Goal: Transaction & Acquisition: Purchase product/service

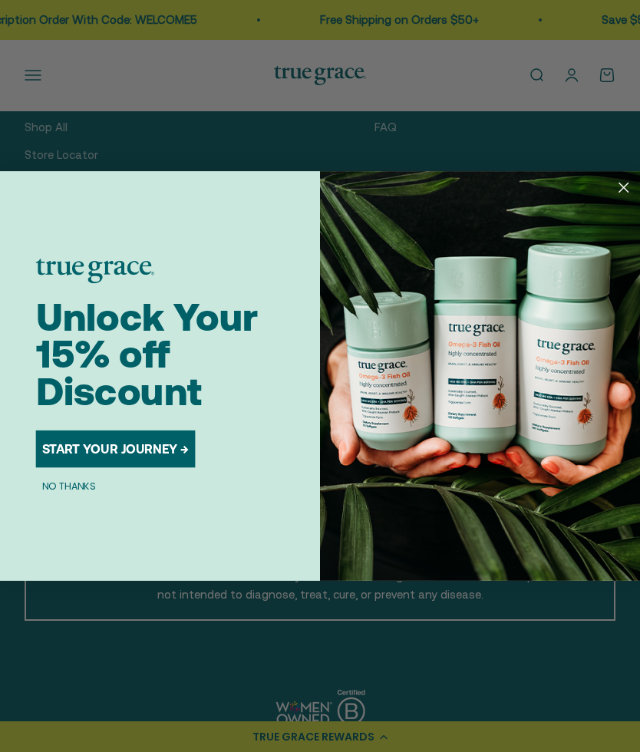
scroll to position [511, 0]
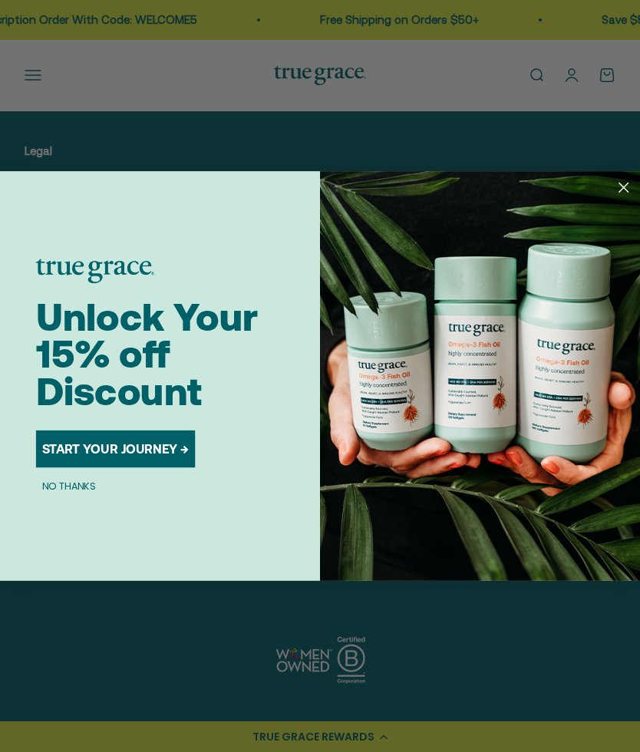
click at [614, 179] on icon "Close dialog" at bounding box center [623, 188] width 22 height 22
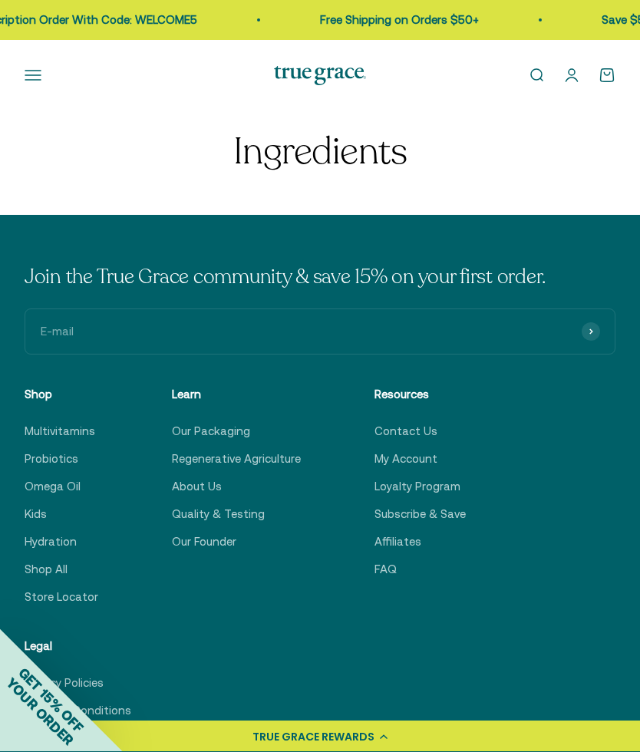
scroll to position [0, 0]
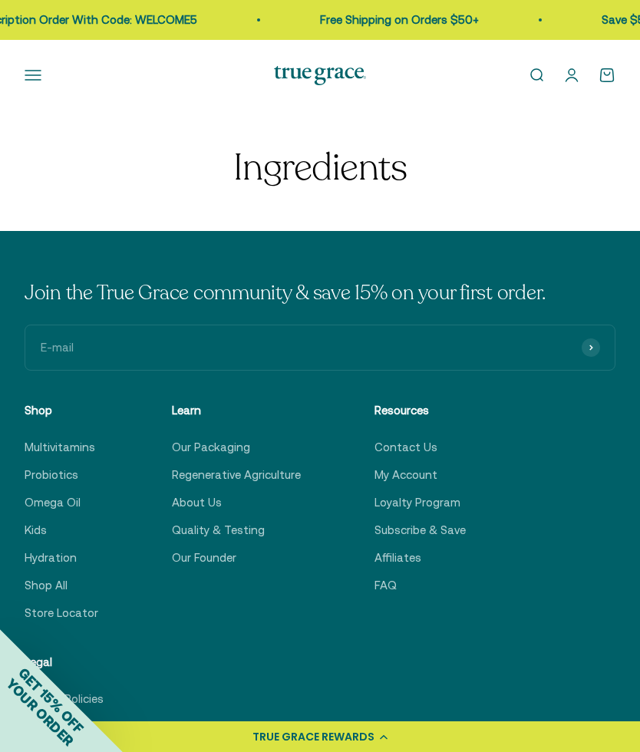
click at [383, 166] on h1 "Ingredients" at bounding box center [320, 168] width 591 height 41
click at [365, 165] on h1 "Ingredients" at bounding box center [320, 168] width 591 height 41
click at [41, 81] on button "Open navigation menu" at bounding box center [33, 75] width 17 height 17
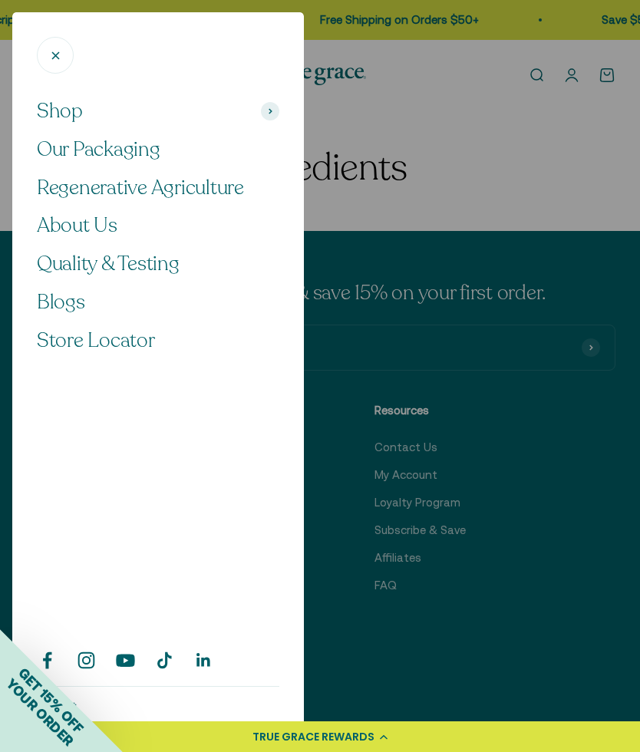
click at [539, 475] on div at bounding box center [320, 376] width 640 height 752
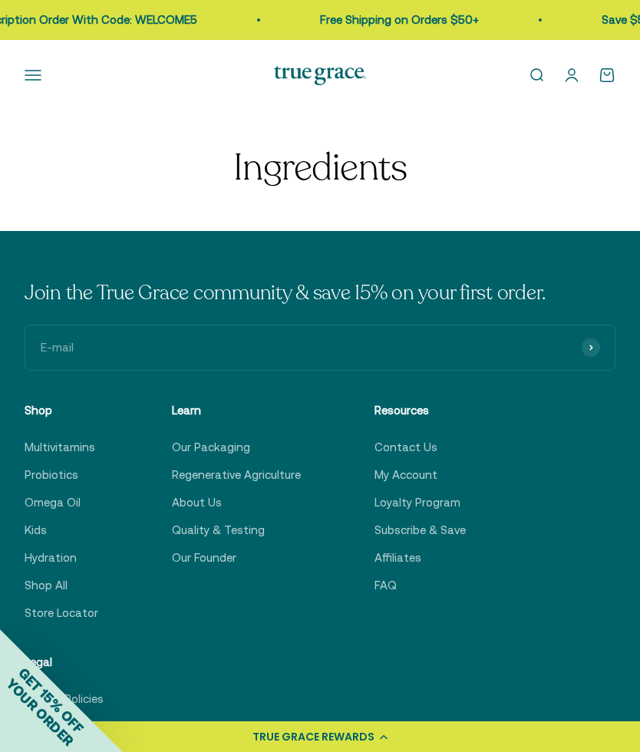
click at [518, 479] on div "Join the True Grace community & save 15% on your first order. E-mail Subscribe …" at bounding box center [320, 535] width 591 height 511
click at [58, 549] on link "Hydration" at bounding box center [51, 558] width 52 height 18
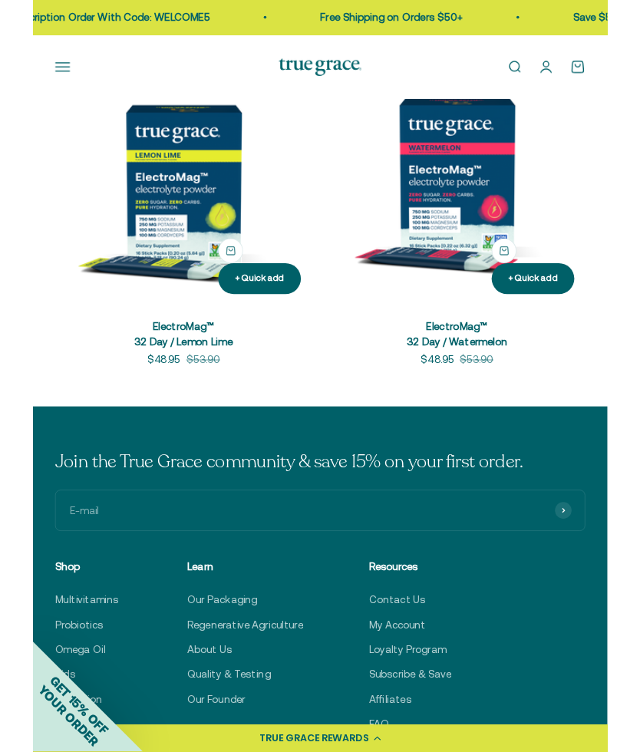
scroll to position [1129, 0]
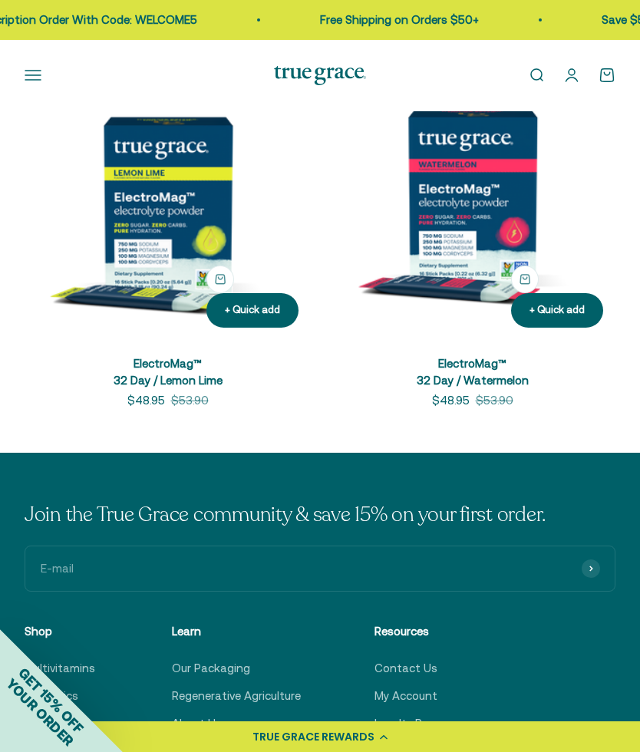
click at [474, 358] on link "ElectroMag™ 32 Day / Watermelon" at bounding box center [473, 372] width 112 height 31
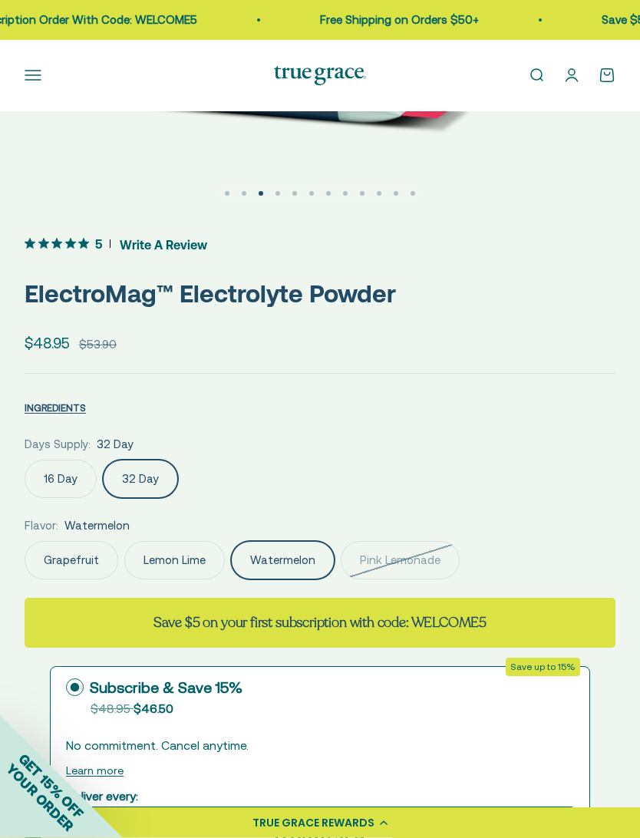
scroll to position [543, 0]
click at [65, 398] on button "INGREDIENTS" at bounding box center [55, 407] width 61 height 18
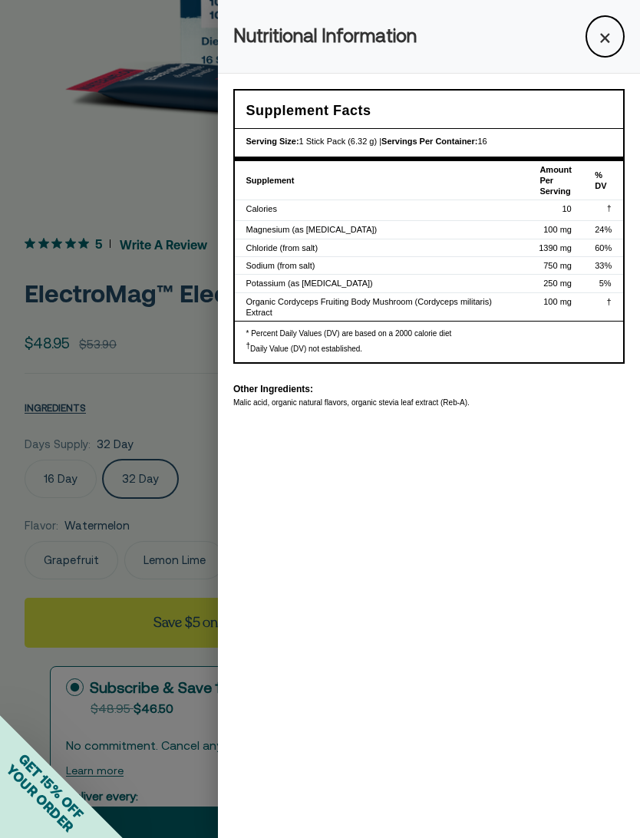
click at [606, 31] on button "×" at bounding box center [605, 36] width 39 height 42
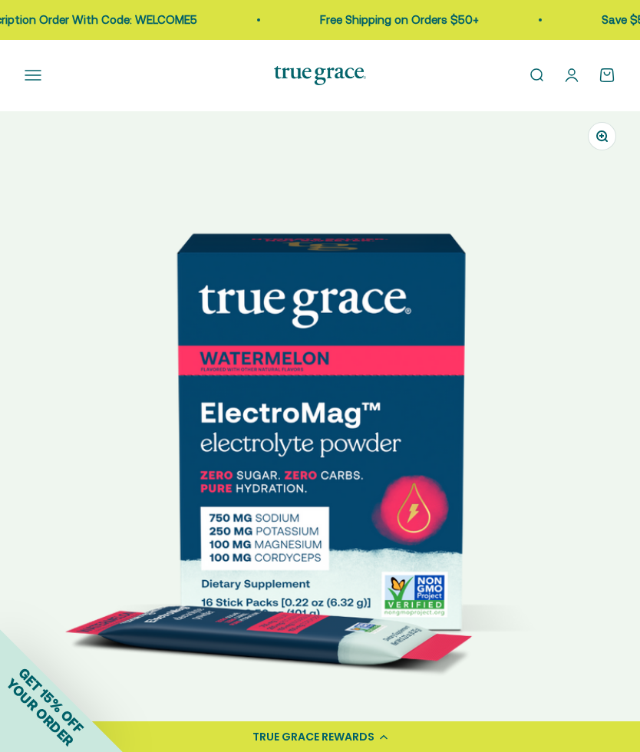
scroll to position [0, 0]
